Goal: Register for event/course

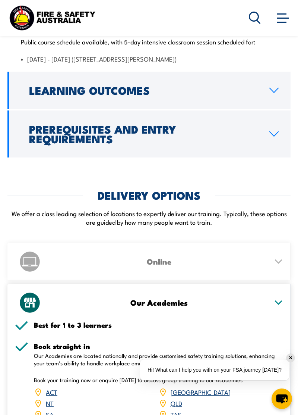
scroll to position [1736, 0]
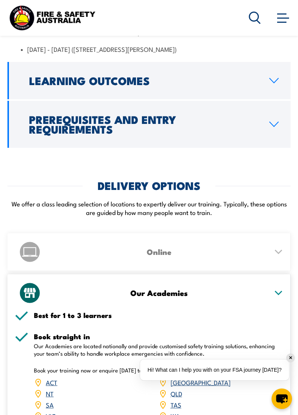
click at [274, 148] on link "Prerequisites and Entry Requirements" at bounding box center [148, 124] width 283 height 47
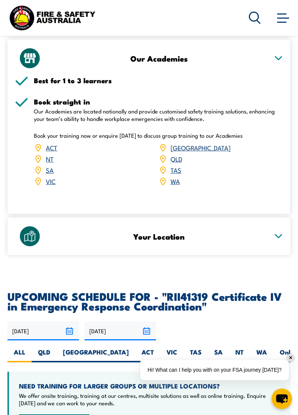
scroll to position [1560, 0]
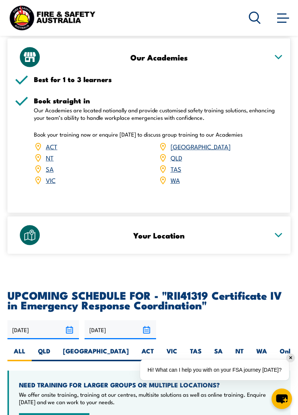
click at [176, 184] on link "WA" at bounding box center [175, 179] width 9 height 9
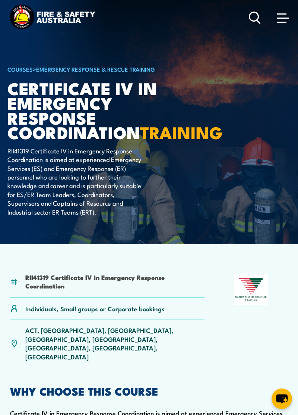
click at [282, 19] on span at bounding box center [283, 17] width 12 height 8
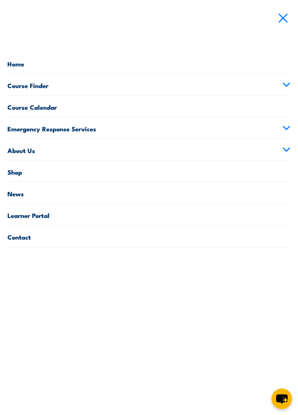
click at [64, 105] on link "Course Calendar" at bounding box center [148, 105] width 283 height 21
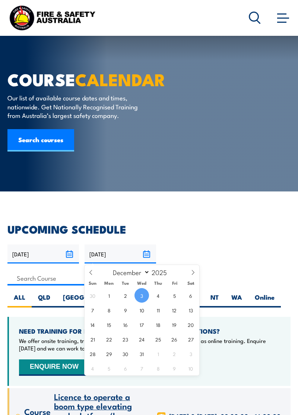
select select "11"
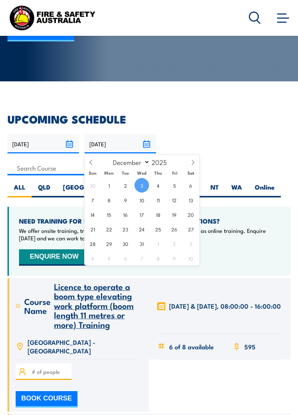
click at [190, 166] on span at bounding box center [193, 165] width 13 height 20
type input "2026"
click at [192, 166] on span at bounding box center [193, 165] width 13 height 20
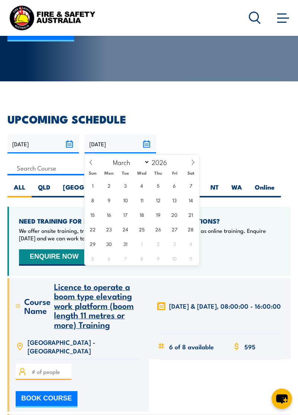
click at [192, 165] on span at bounding box center [193, 165] width 13 height 20
select select "3"
click at [145, 217] on span "15" at bounding box center [142, 214] width 15 height 15
type input "15/04/2026"
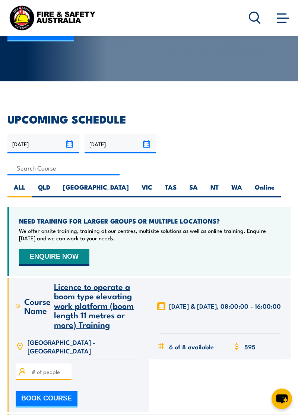
click at [225, 190] on label "WA" at bounding box center [236, 190] width 23 height 15
click at [242, 188] on input "WA" at bounding box center [244, 185] width 5 height 5
radio input "true"
click at [249, 189] on label "Online" at bounding box center [265, 190] width 32 height 15
click at [275, 188] on input "Online" at bounding box center [277, 185] width 5 height 5
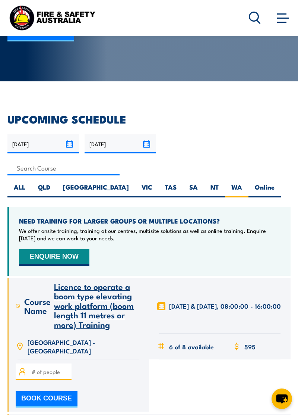
radio input "true"
click at [225, 188] on label "WA" at bounding box center [236, 190] width 23 height 15
click at [242, 188] on input "WA" at bounding box center [244, 185] width 5 height 5
radio input "true"
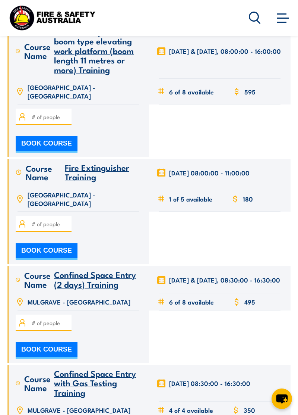
scroll to position [371, 0]
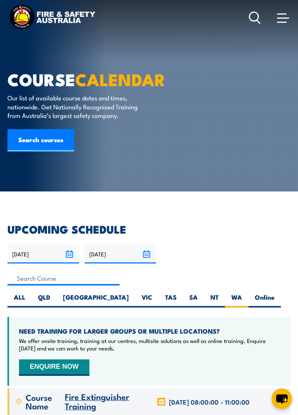
click at [283, 15] on span at bounding box center [283, 17] width 12 height 8
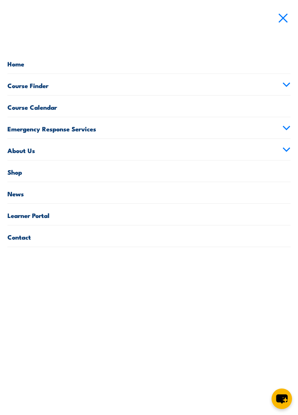
click at [282, 130] on link "Emergency Response Services" at bounding box center [148, 127] width 283 height 21
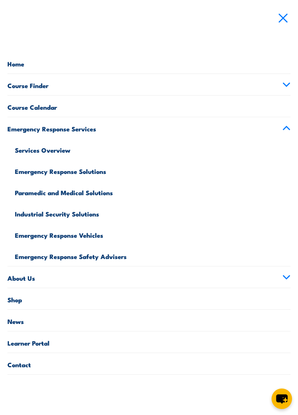
click at [84, 134] on link "Emergency Response Services" at bounding box center [148, 127] width 283 height 21
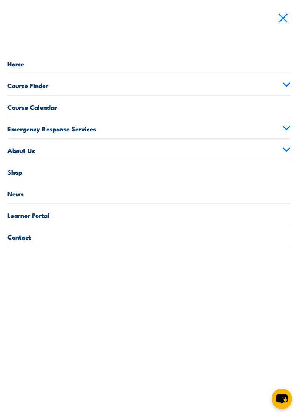
click at [133, 107] on link "Course Calendar" at bounding box center [148, 105] width 283 height 21
click at [280, 81] on link "Course Finder" at bounding box center [148, 84] width 283 height 21
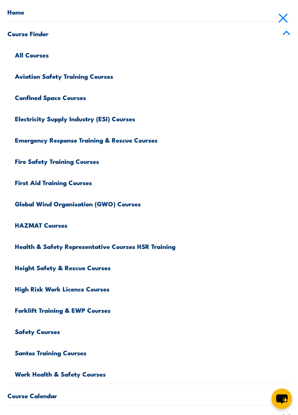
scroll to position [55, 0]
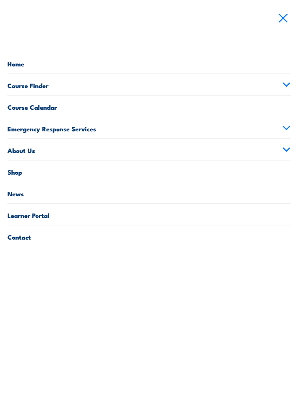
click at [284, 87] on icon at bounding box center [287, 84] width 8 height 5
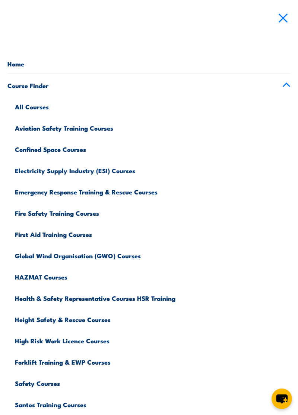
click at [149, 194] on link "Emergency Response Training & Rescue Courses" at bounding box center [153, 190] width 276 height 21
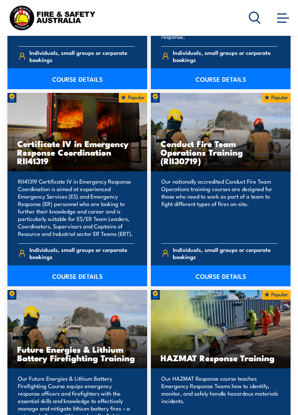
scroll to position [806, 0]
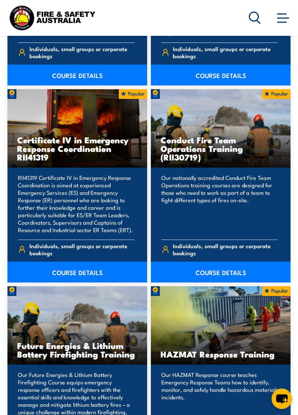
click at [85, 282] on link "COURSE DETAILS" at bounding box center [77, 271] width 140 height 21
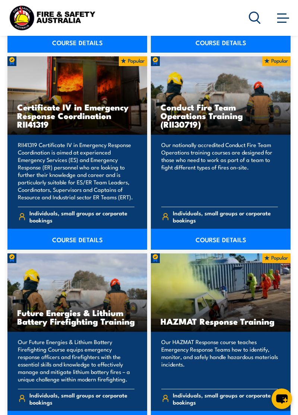
scroll to position [842, 0]
